Goal: Check status

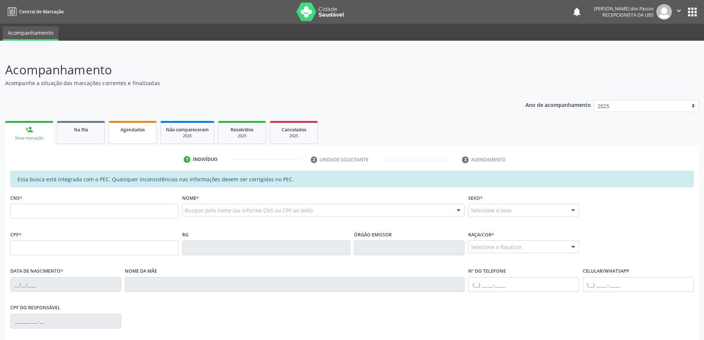
click at [134, 130] on span "Agendados" at bounding box center [132, 129] width 24 height 6
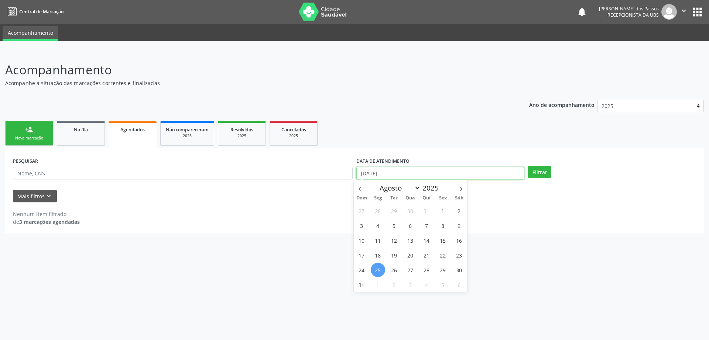
click at [365, 175] on input "[DATE]" at bounding box center [441, 173] width 168 height 13
click at [445, 242] on span "15" at bounding box center [443, 240] width 14 height 14
type input "[DATE]"
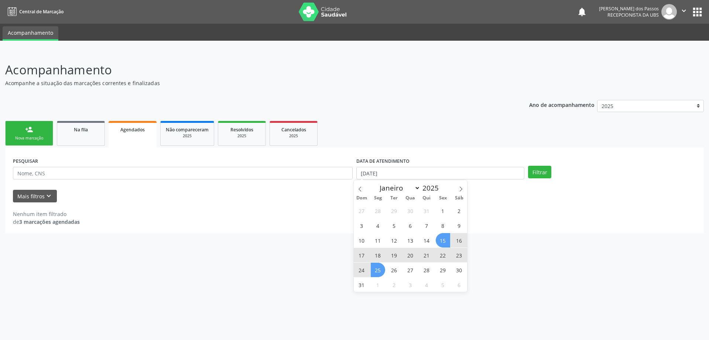
click at [375, 269] on span "25" at bounding box center [378, 269] width 14 height 14
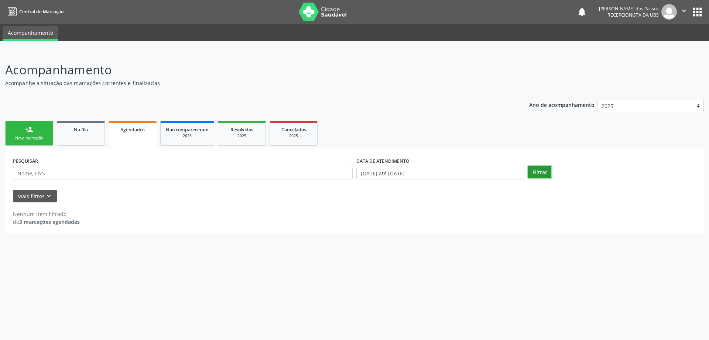
click at [538, 175] on button "Filtrar" at bounding box center [539, 172] width 23 height 13
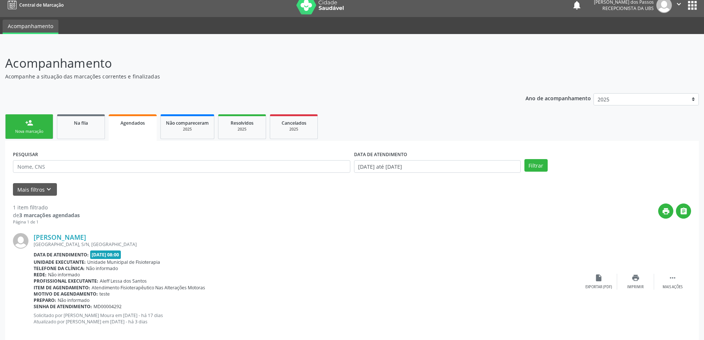
scroll to position [17, 0]
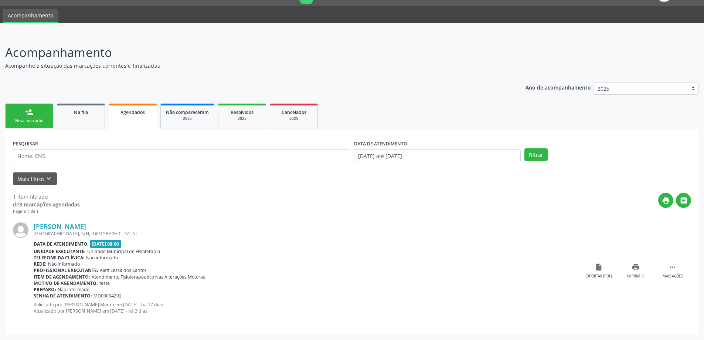
click at [135, 113] on span "Agendados" at bounding box center [132, 112] width 24 height 6
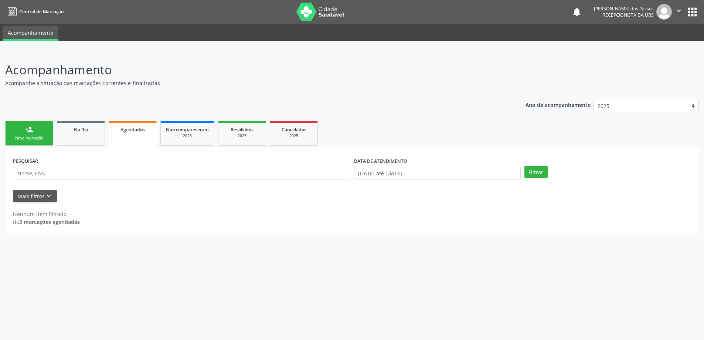
scroll to position [0, 0]
click at [137, 129] on span "Agendados" at bounding box center [132, 129] width 24 height 6
click at [378, 174] on input "[DATE] até [DATE]" at bounding box center [441, 173] width 168 height 13
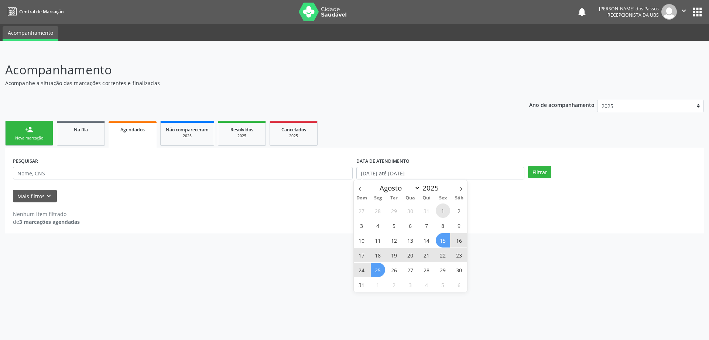
click at [444, 210] on span "1" at bounding box center [443, 210] width 14 height 14
type input "[DATE]"
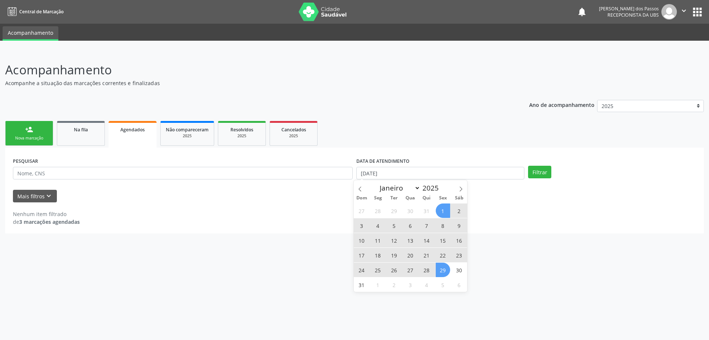
click at [446, 273] on span "29" at bounding box center [443, 269] width 14 height 14
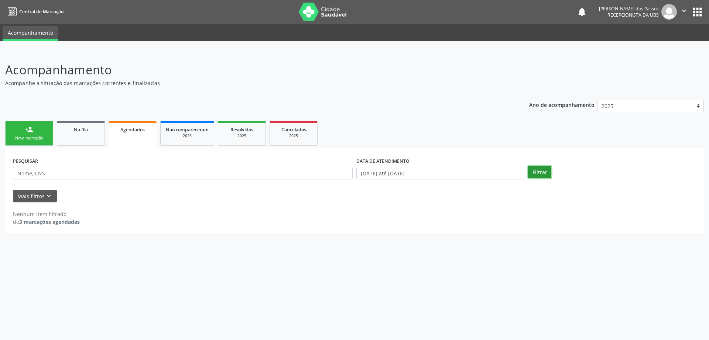
click at [535, 176] on button "Filtrar" at bounding box center [539, 172] width 23 height 13
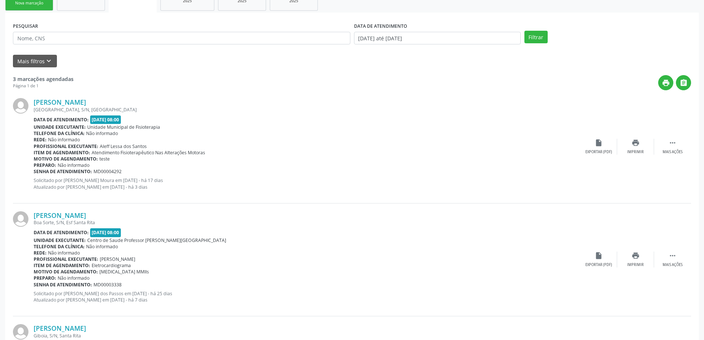
scroll to position [126, 0]
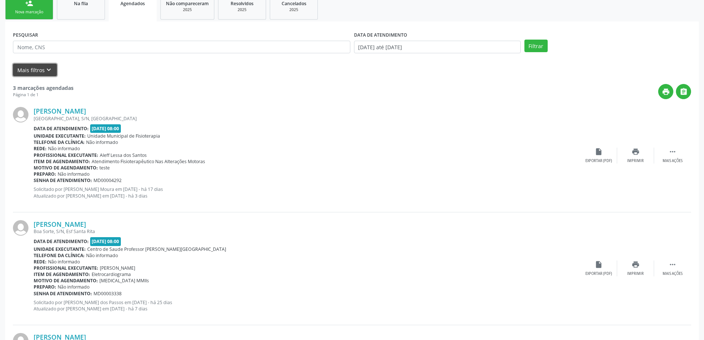
click at [27, 70] on button "Mais filtros keyboard_arrow_down" at bounding box center [35, 70] width 44 height 13
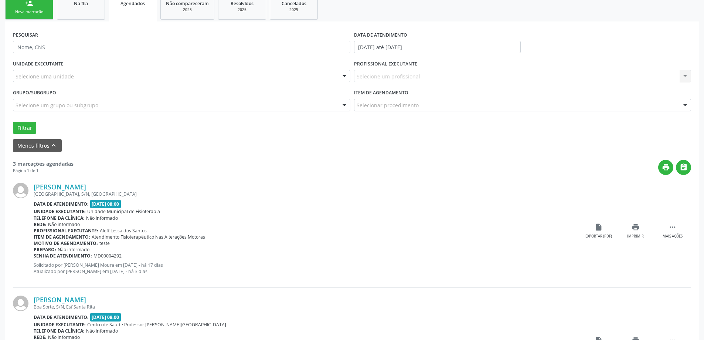
click at [136, 15] on link "Agendados" at bounding box center [133, 8] width 48 height 27
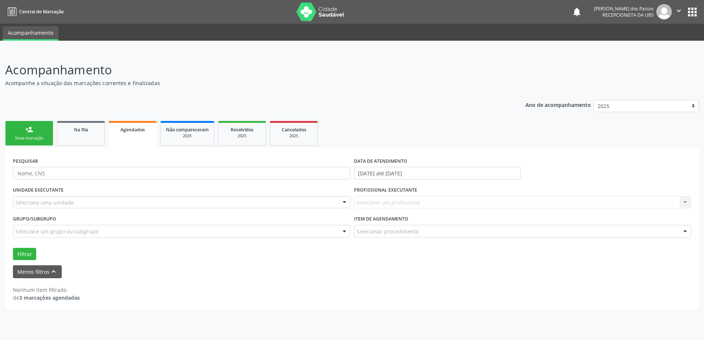
scroll to position [0, 0]
click at [134, 133] on link "Agendados" at bounding box center [133, 134] width 48 height 27
click at [131, 129] on span "Agendados" at bounding box center [132, 129] width 24 height 6
click at [29, 253] on button "Filtrar" at bounding box center [24, 254] width 23 height 13
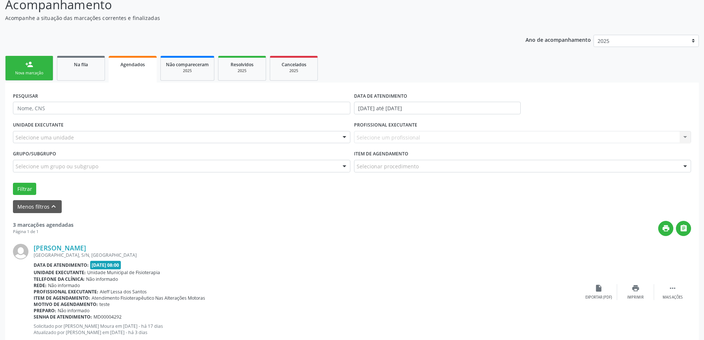
scroll to position [54, 0]
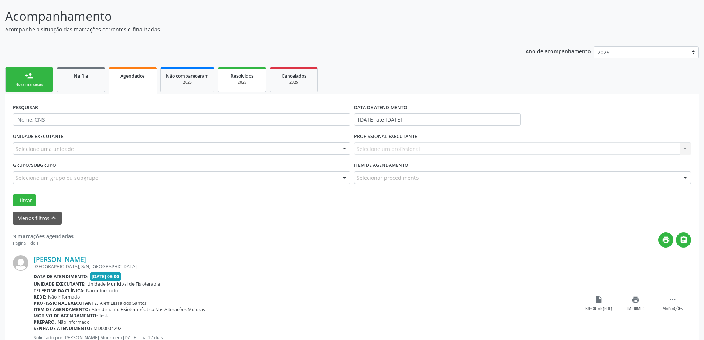
click at [239, 82] on div "2025" at bounding box center [242, 82] width 37 height 6
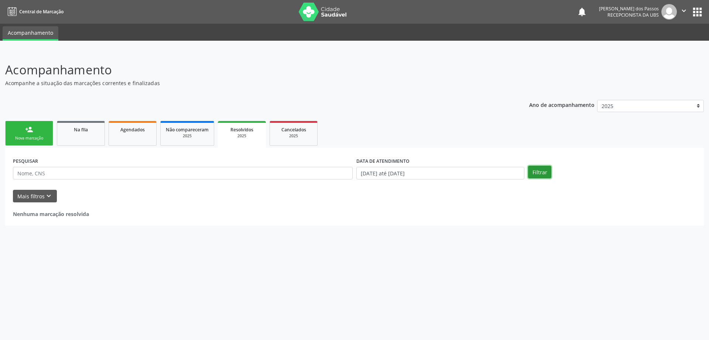
click at [542, 171] on button "Filtrar" at bounding box center [539, 172] width 23 height 13
click at [379, 174] on input "[DATE] até [DATE]" at bounding box center [441, 173] width 168 height 13
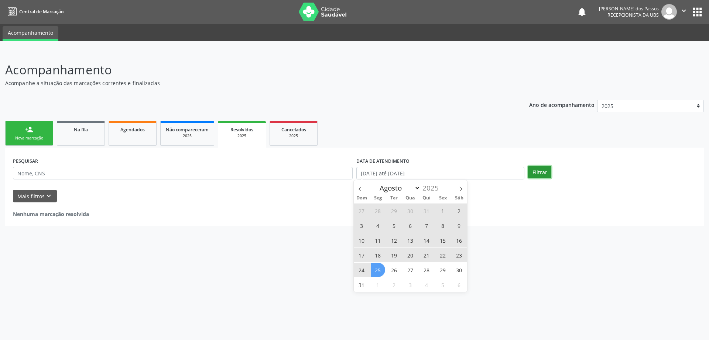
click at [539, 174] on button "Filtrar" at bounding box center [539, 172] width 23 height 13
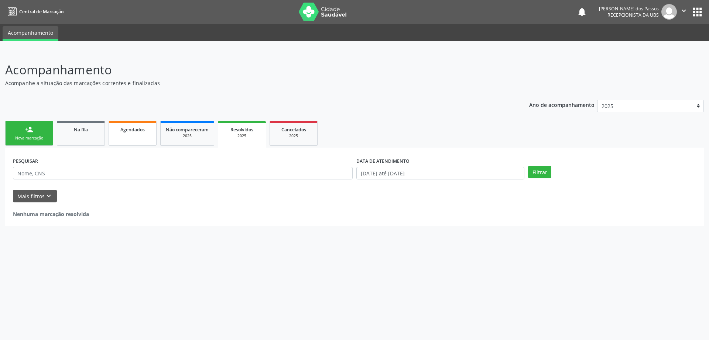
click at [126, 129] on span "Agendados" at bounding box center [132, 129] width 24 height 6
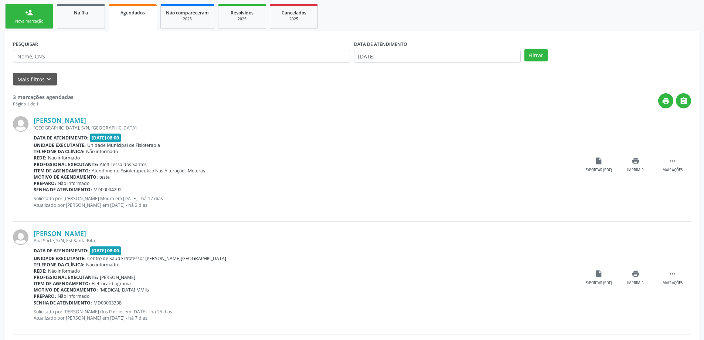
scroll to position [15, 0]
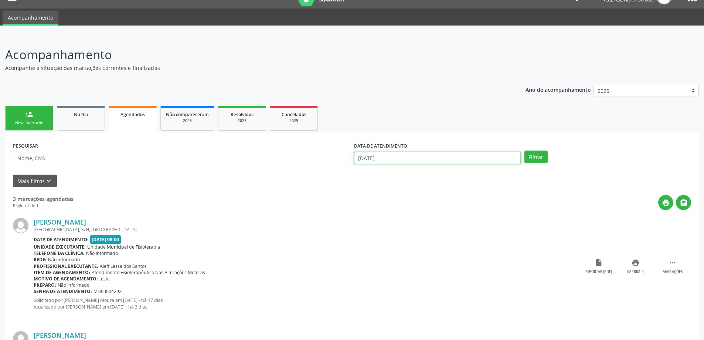
click at [376, 159] on input "[DATE]" at bounding box center [437, 158] width 167 height 13
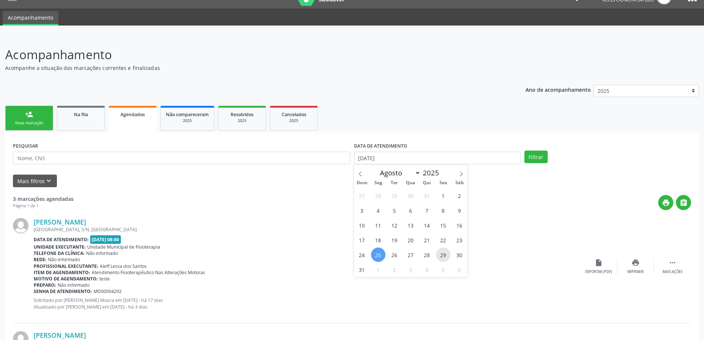
click at [445, 255] on span "29" at bounding box center [443, 254] width 14 height 14
type input "[DATE]"
click at [539, 159] on button "Filtrar" at bounding box center [535, 156] width 23 height 13
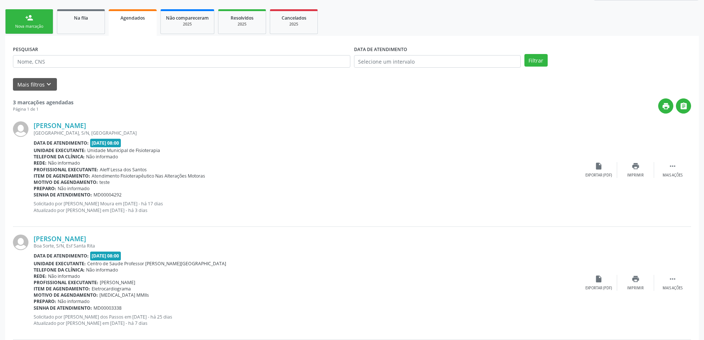
scroll to position [0, 0]
